Goal: Task Accomplishment & Management: Complete application form

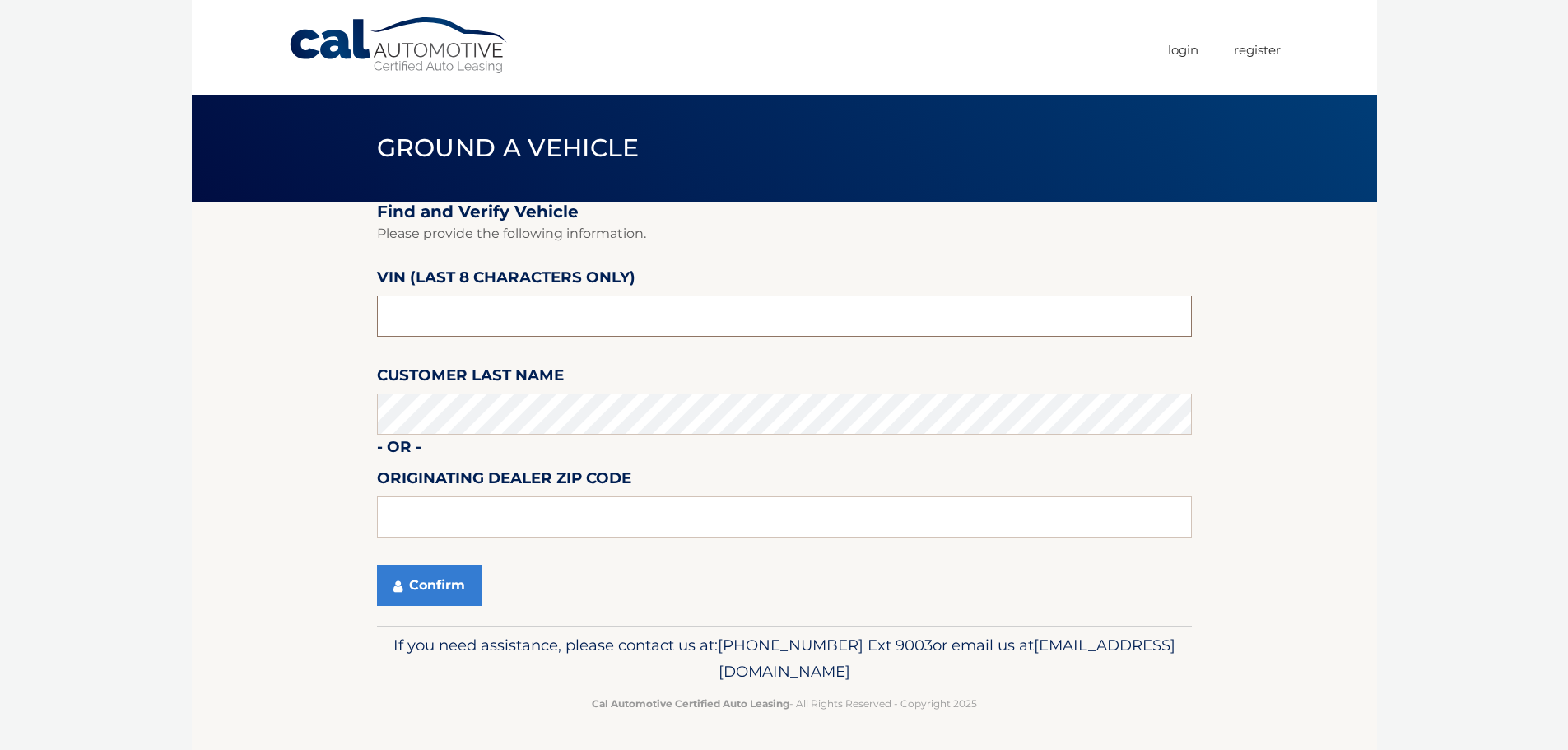
click at [452, 310] on input "text" at bounding box center [784, 316] width 815 height 41
type input "pc503550"
click at [325, 417] on section "Find and Verify Vehicle Please provide the following information. VIN (last 8 c…" at bounding box center [784, 414] width 1185 height 424
click at [407, 518] on input "text" at bounding box center [784, 517] width 815 height 41
type input "14221"
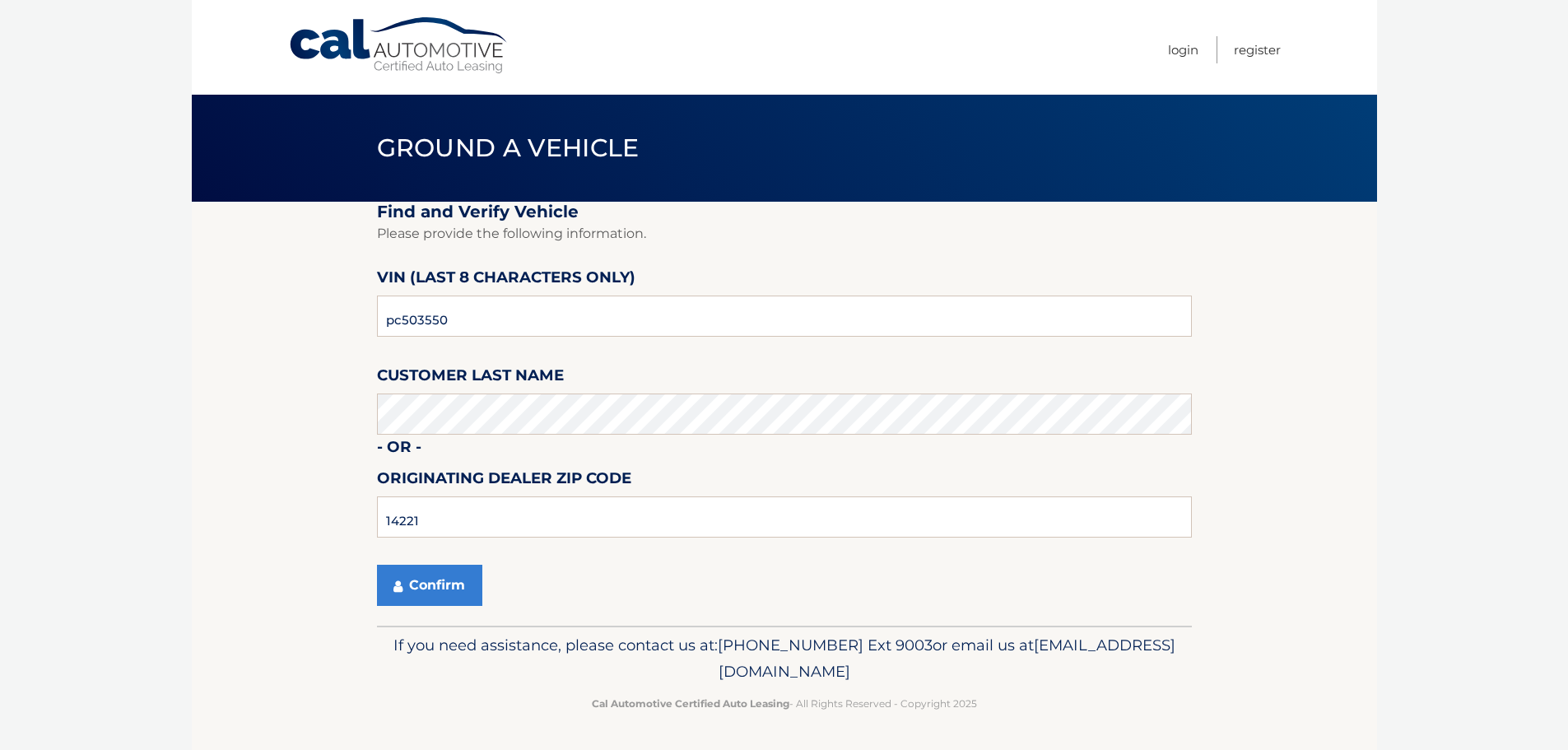
click at [721, 603] on div "Confirm" at bounding box center [784, 585] width 815 height 41
click at [429, 585] on button "Confirm" at bounding box center [429, 585] width 105 height 41
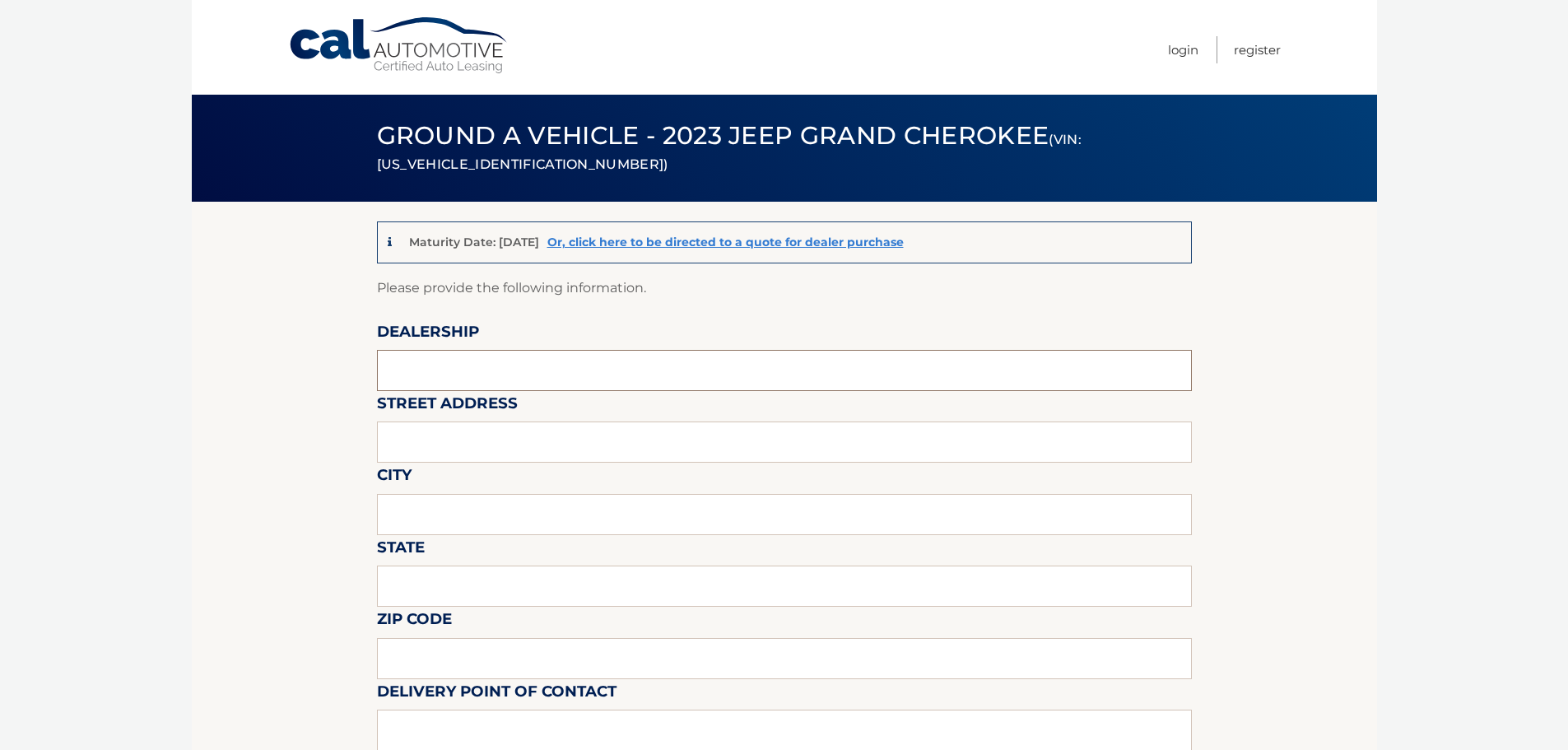
click at [450, 376] on input "text" at bounding box center [784, 370] width 815 height 41
type input "transitowne dcjr"
type input "[STREET_ADDRESS]"
type input "[GEOGRAPHIC_DATA]"
type input "[US_STATE]"
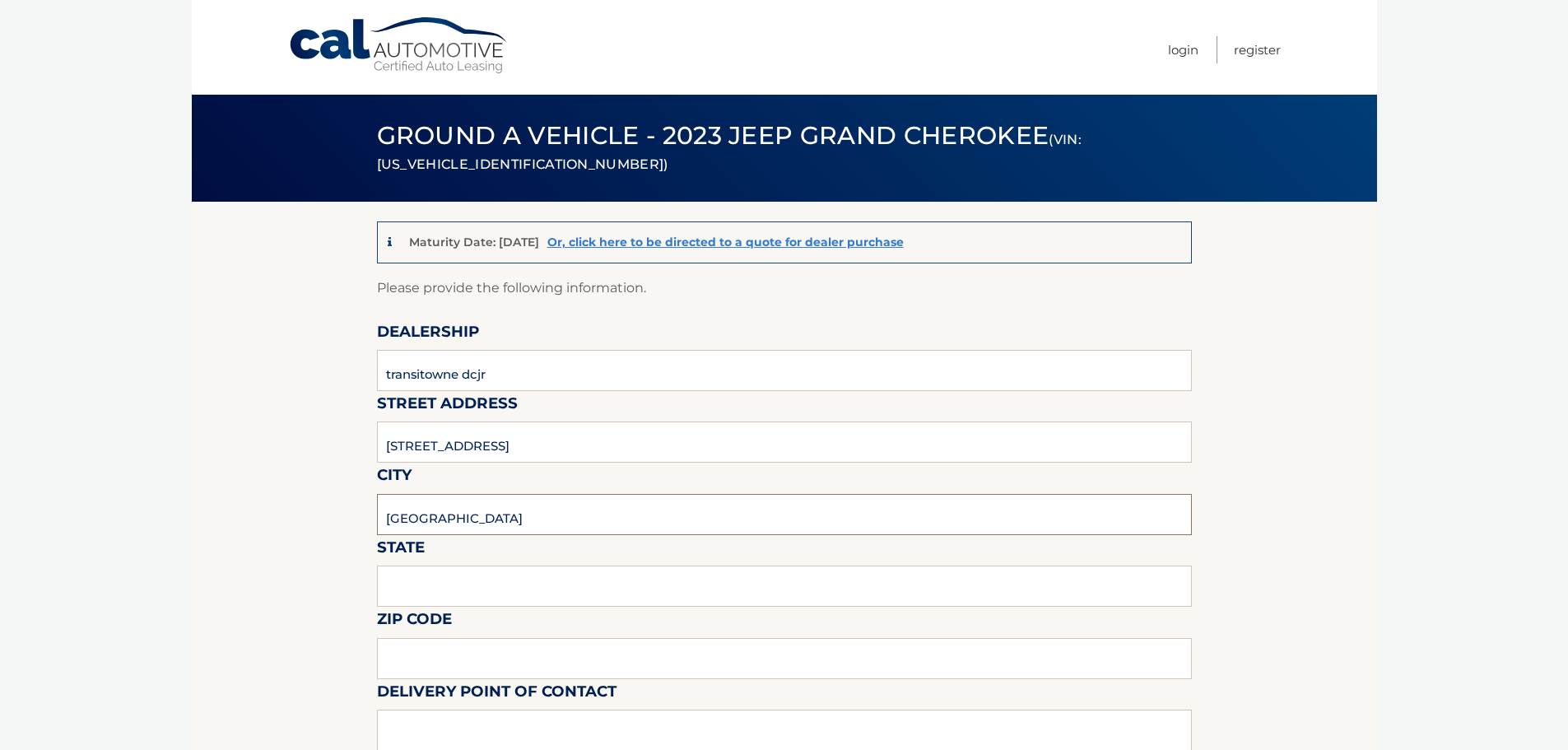
type input "14221"
type input "[PERSON_NAME]"
type input "7166348000"
type input "[EMAIL_ADDRESS][DOMAIN_NAME]"
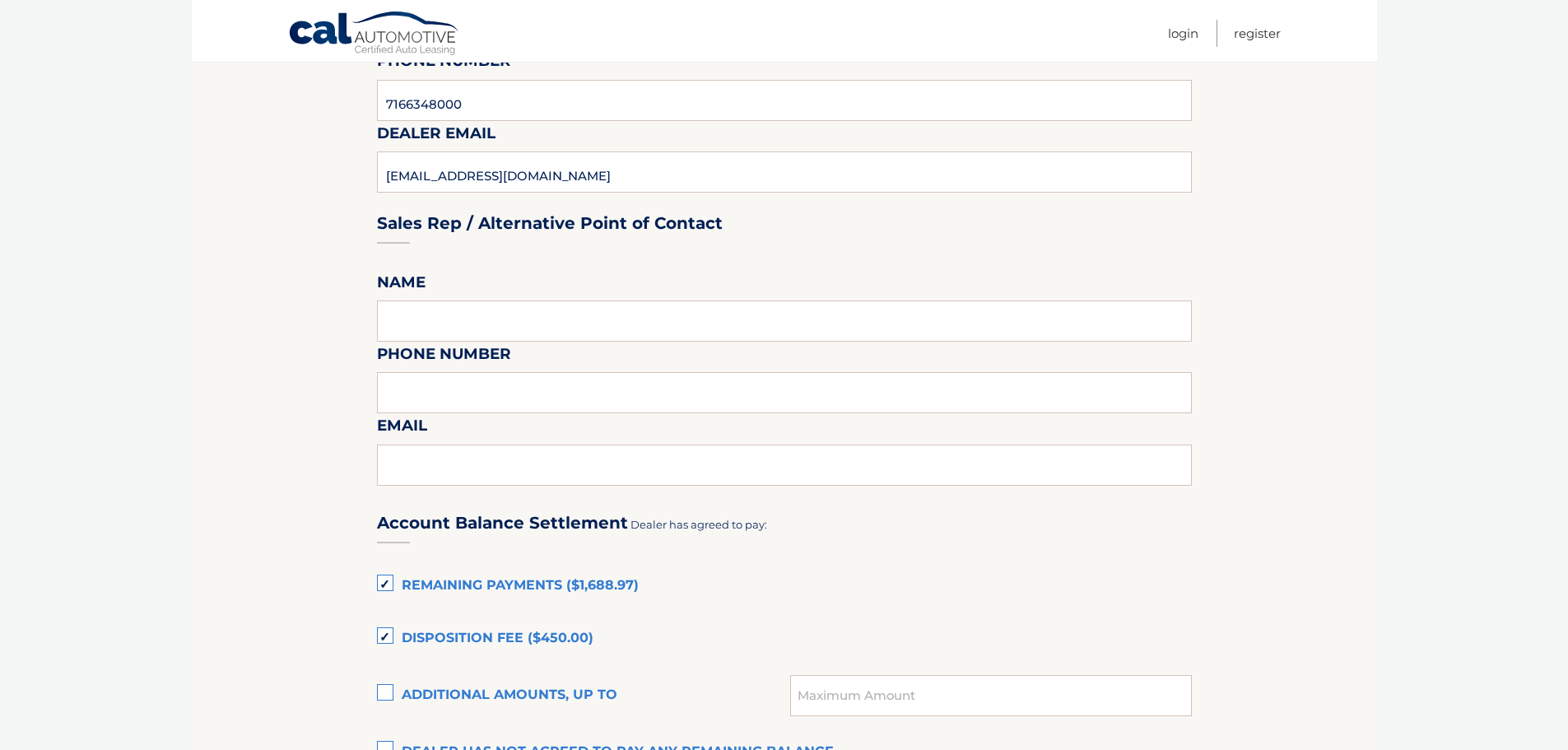
scroll to position [823, 0]
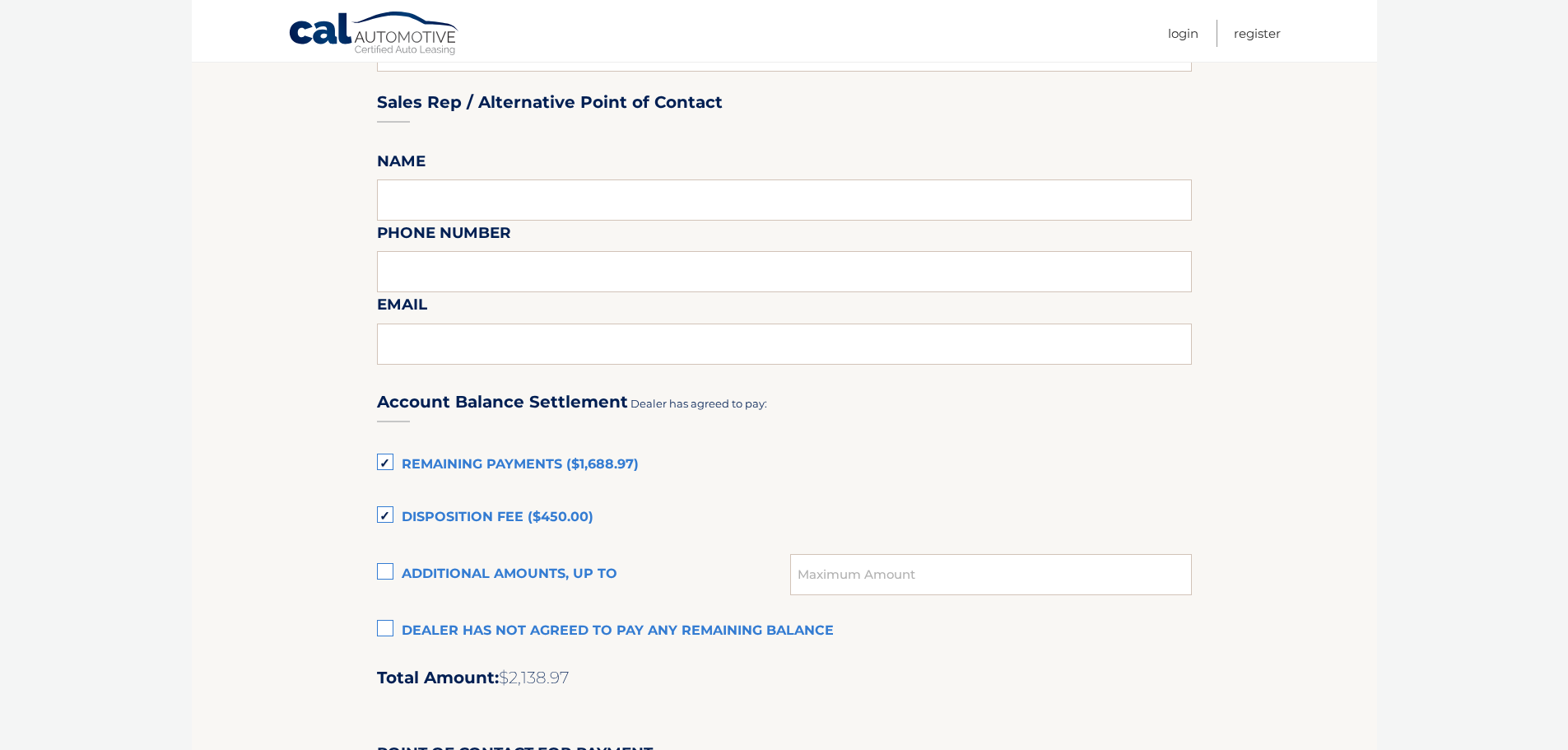
click at [385, 632] on label "Dealer has not agreed to pay any remaining balance" at bounding box center [784, 631] width 815 height 33
click at [0, 0] on input "Dealer has not agreed to pay any remaining balance" at bounding box center [0, 0] width 0 height 0
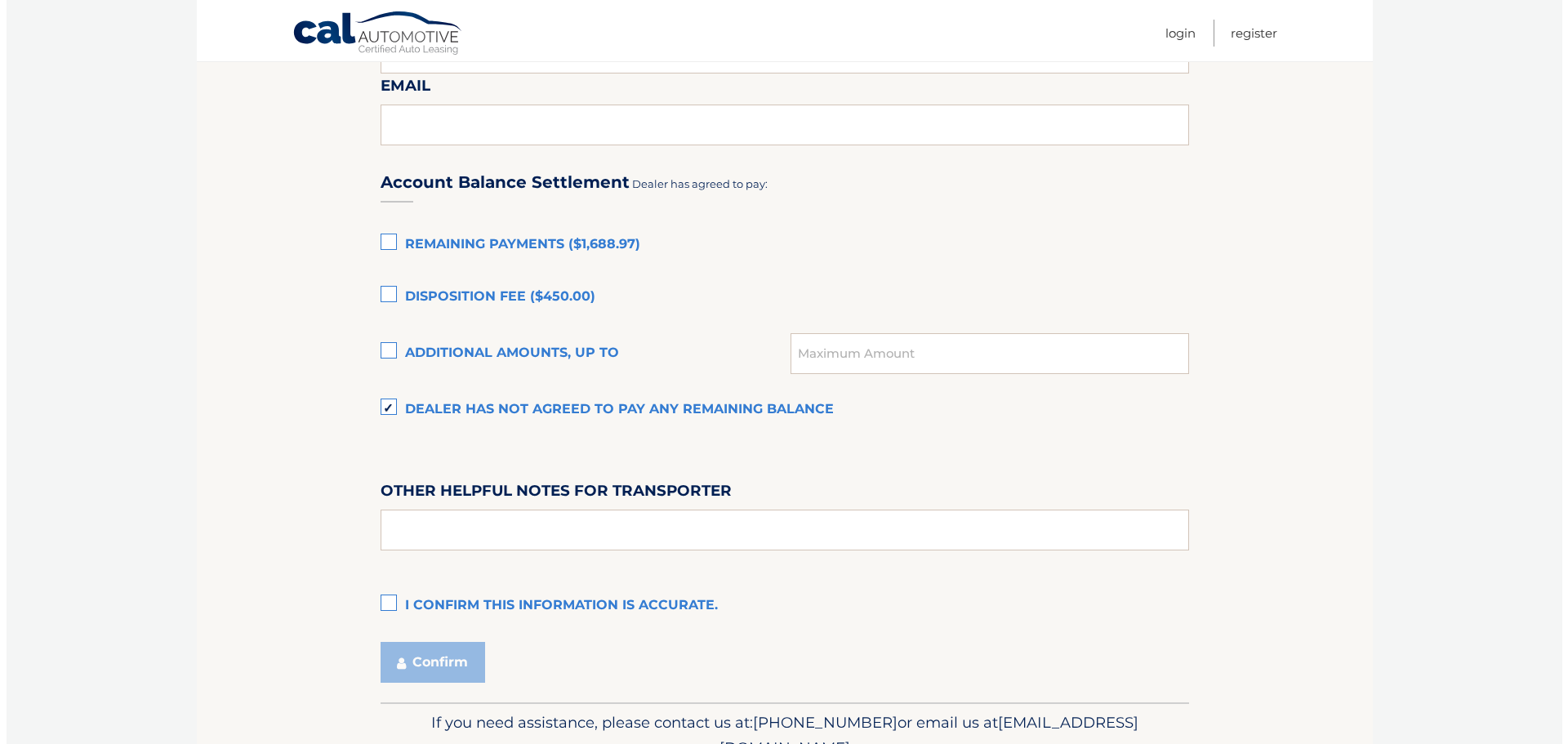
scroll to position [1062, 0]
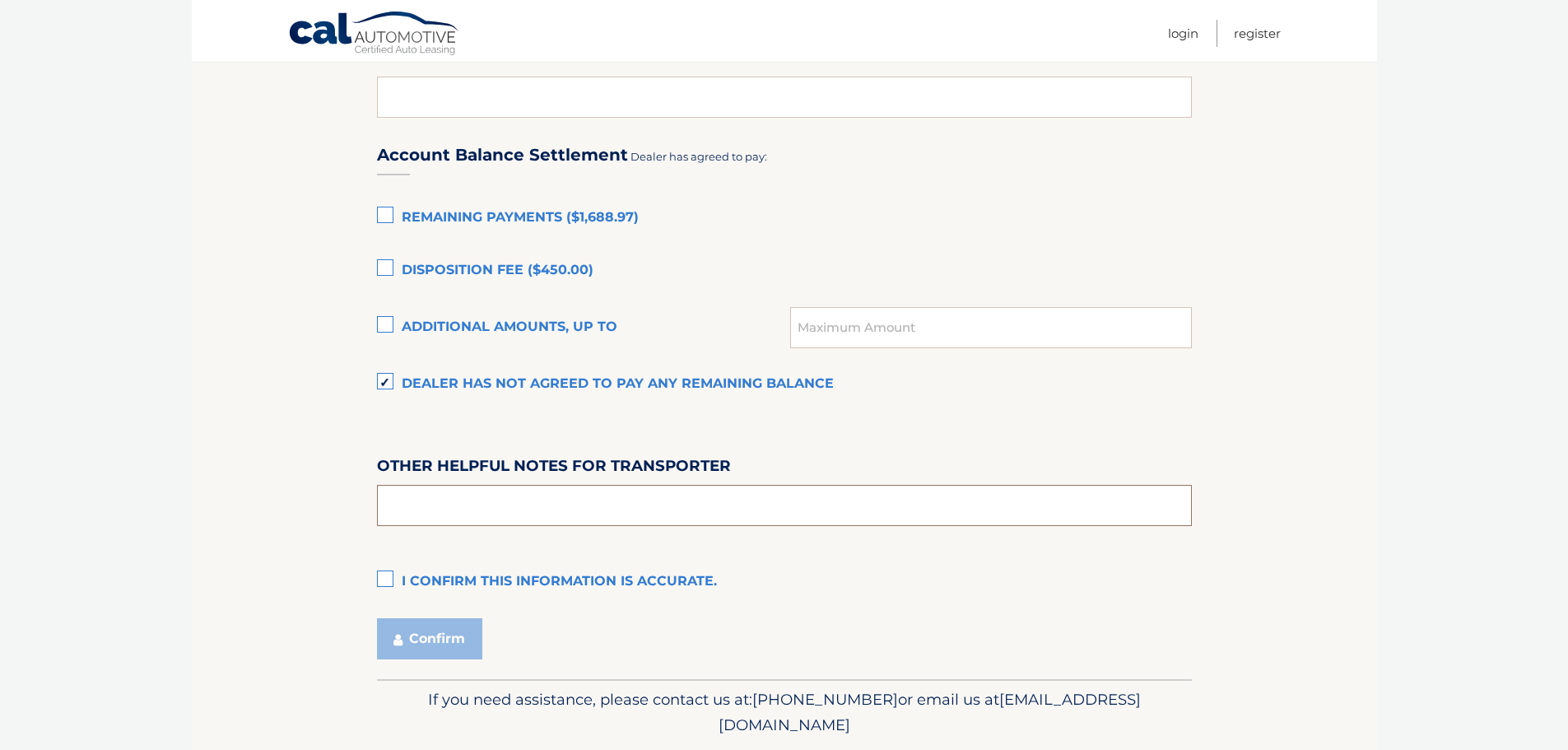
click at [437, 509] on input "text" at bounding box center [784, 505] width 815 height 41
type input "please pick up [DATE] thru [DATE] 9 to 5 or [DATE] 9 to 5"
click at [382, 580] on label "I confirm this information is accurate." at bounding box center [784, 582] width 815 height 33
click at [0, 0] on input "I confirm this information is accurate." at bounding box center [0, 0] width 0 height 0
click at [421, 631] on button "Confirm" at bounding box center [429, 639] width 105 height 41
